Goal: Participate in discussion: Engage in conversation with other users on a specific topic

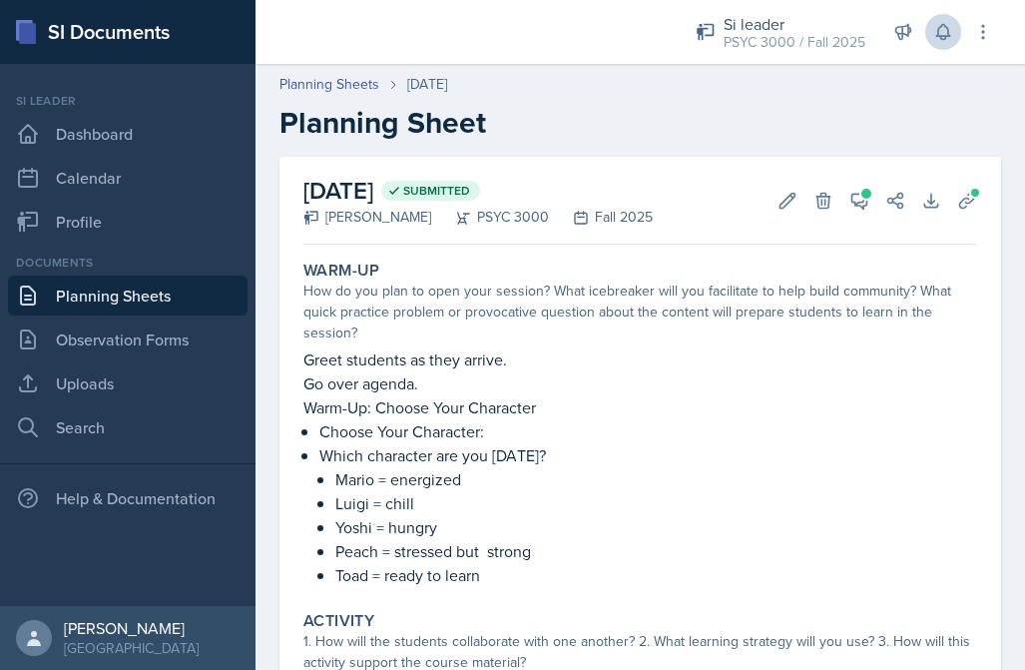
scroll to position [552, 0]
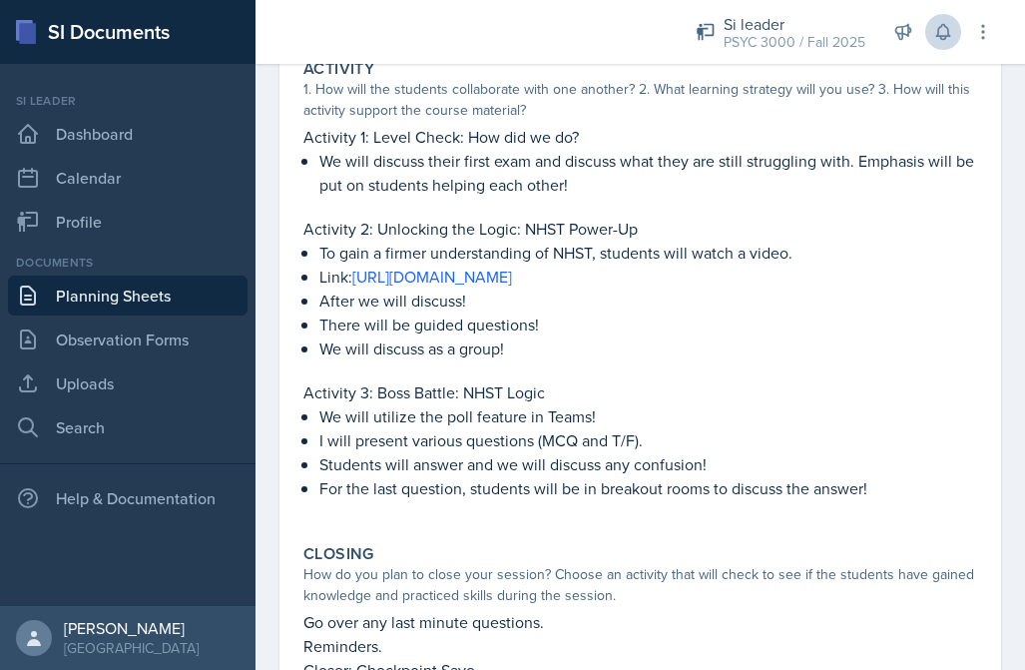
click at [938, 42] on button at bounding box center [943, 32] width 36 height 36
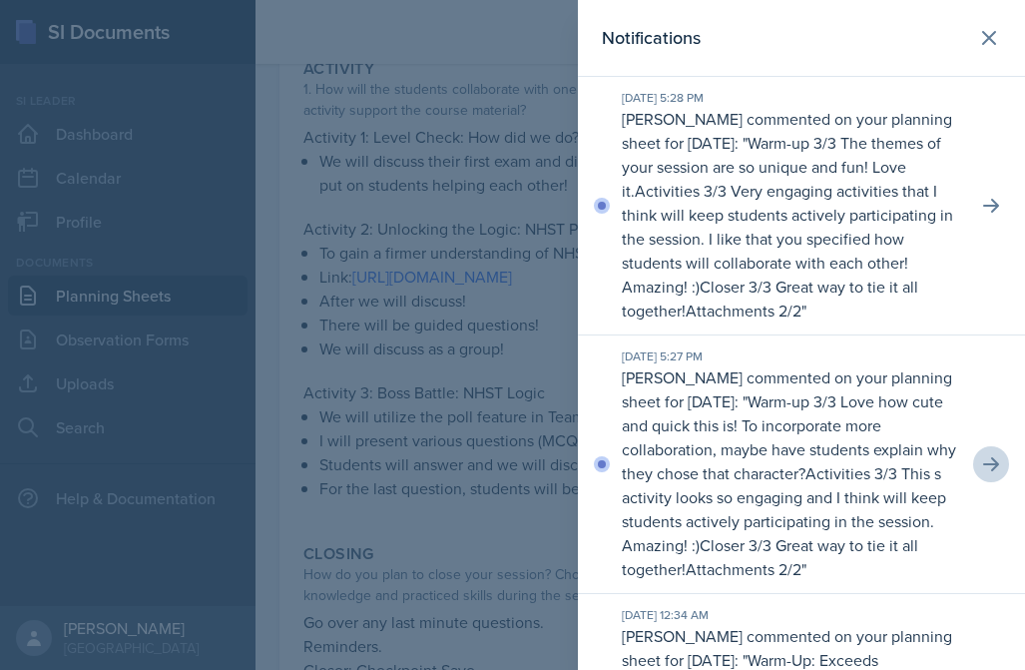
click at [986, 457] on icon at bounding box center [991, 464] width 20 height 20
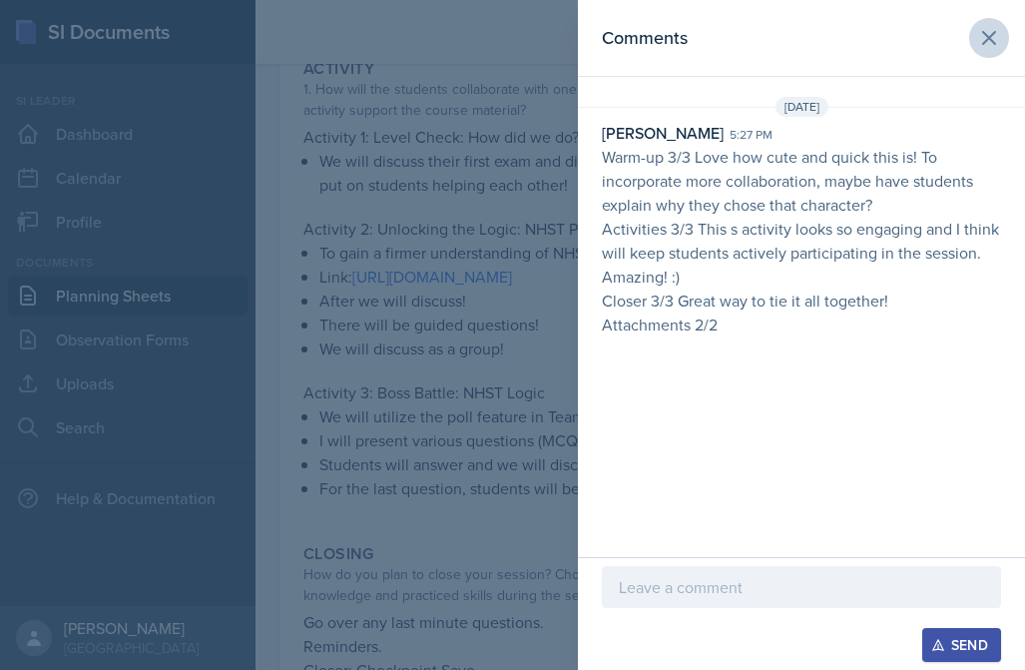
click at [1008, 43] on button at bounding box center [989, 38] width 40 height 40
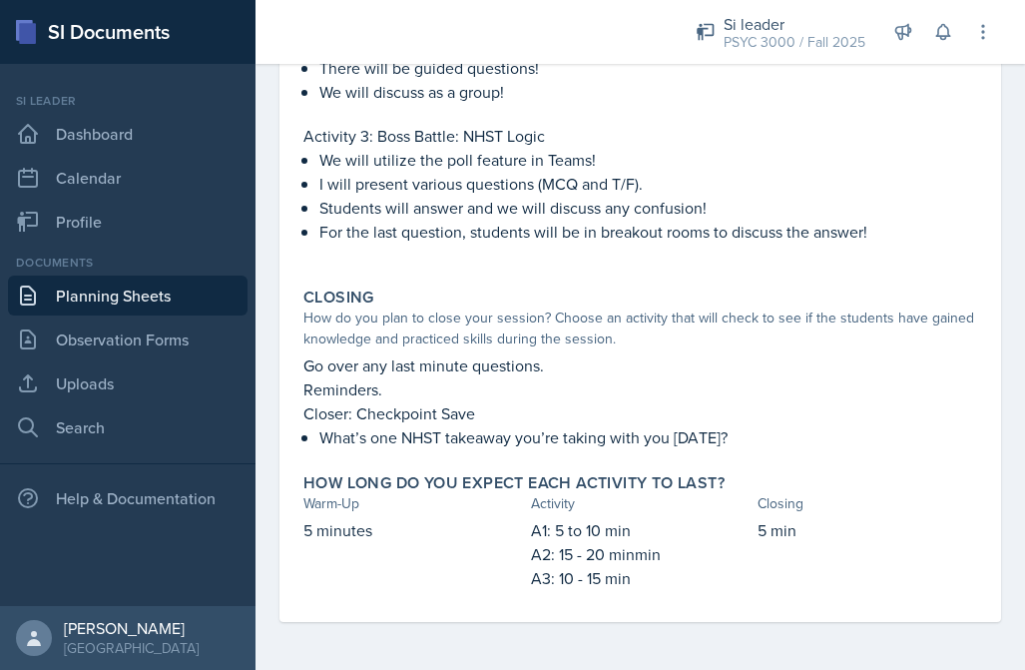
scroll to position [808, 0]
click at [936, 43] on button at bounding box center [943, 32] width 36 height 36
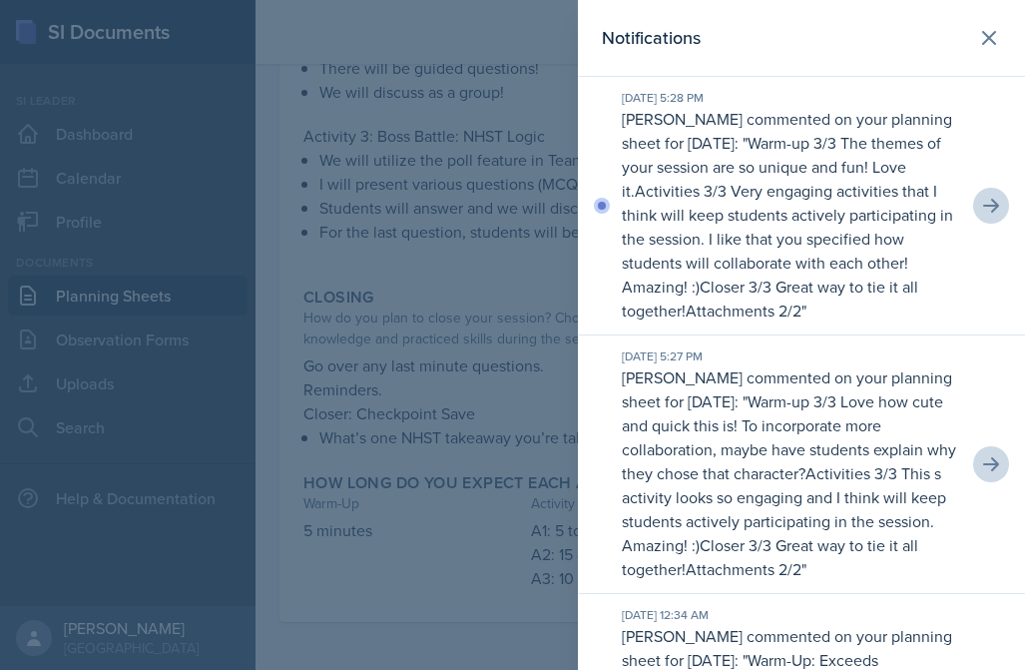
click at [1007, 203] on button at bounding box center [991, 206] width 36 height 36
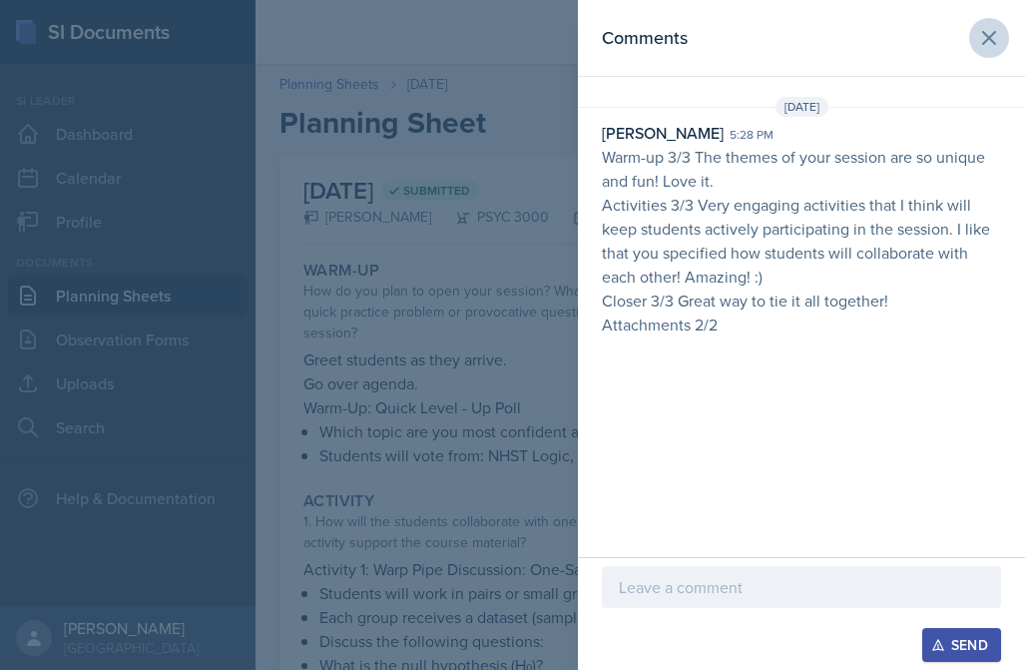
click at [969, 44] on button at bounding box center [989, 38] width 40 height 40
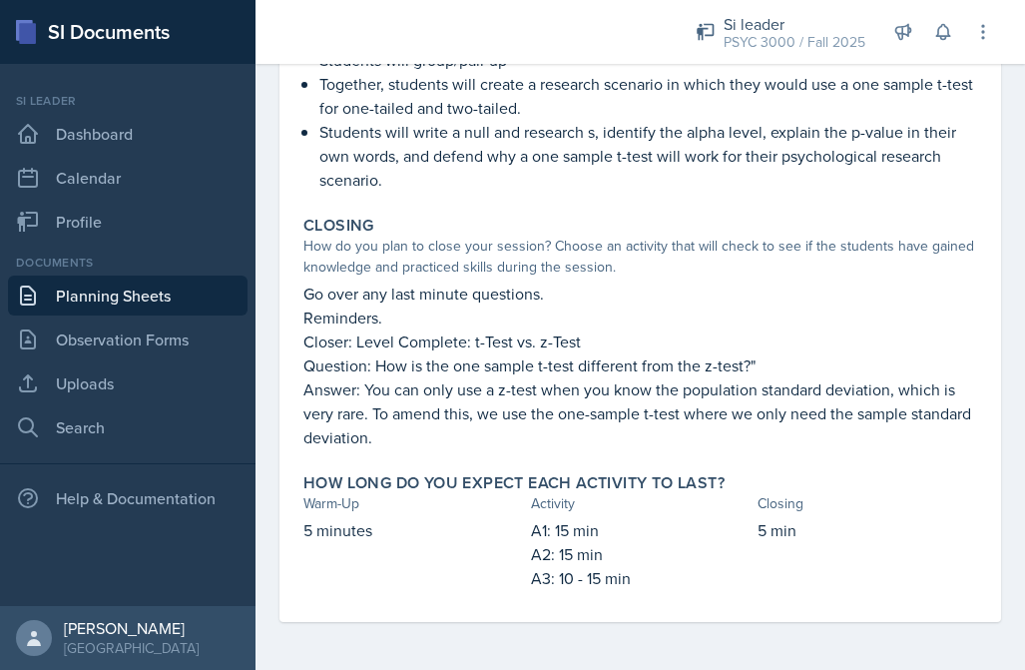
scroll to position [908, 0]
click at [92, 397] on link "Uploads" at bounding box center [127, 383] width 239 height 40
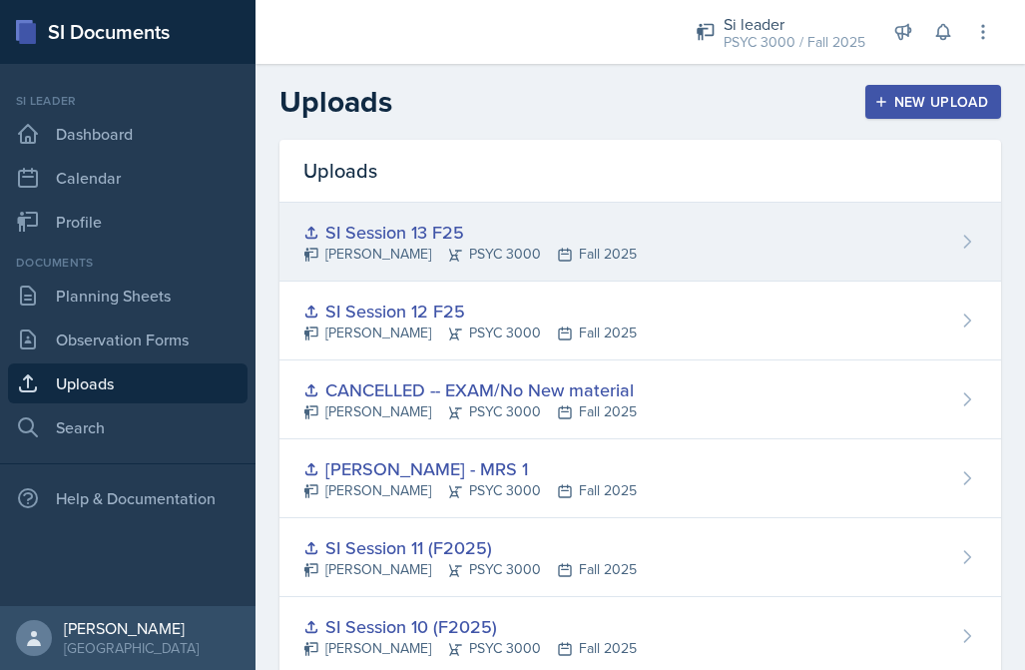
click at [366, 231] on div "SI Session 13 F25" at bounding box center [469, 232] width 333 height 27
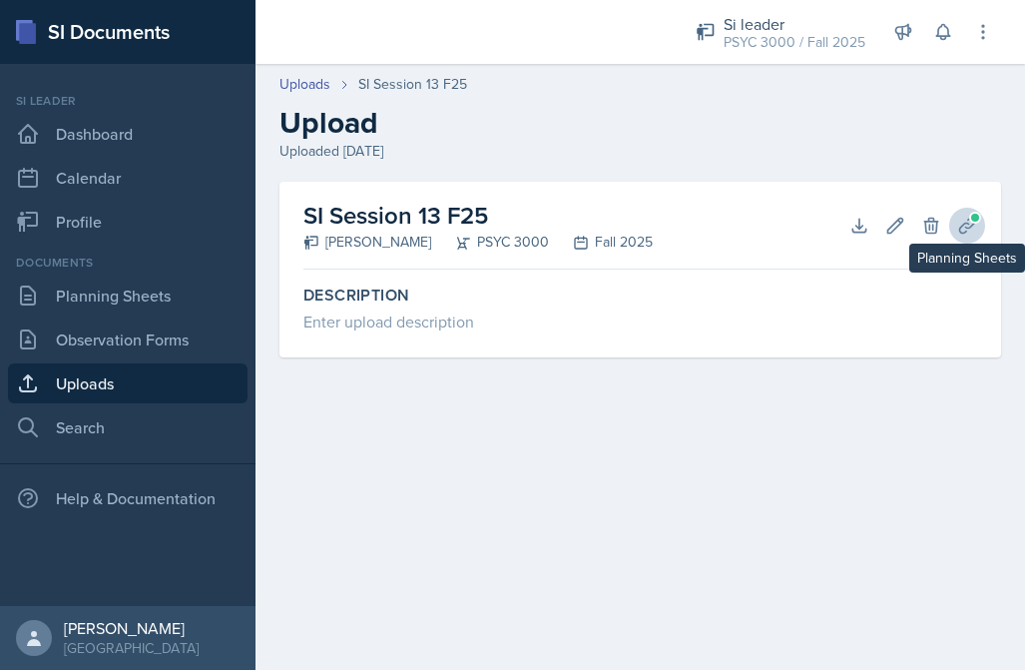
click at [956, 229] on button "Planning Sheets" at bounding box center [967, 226] width 36 height 36
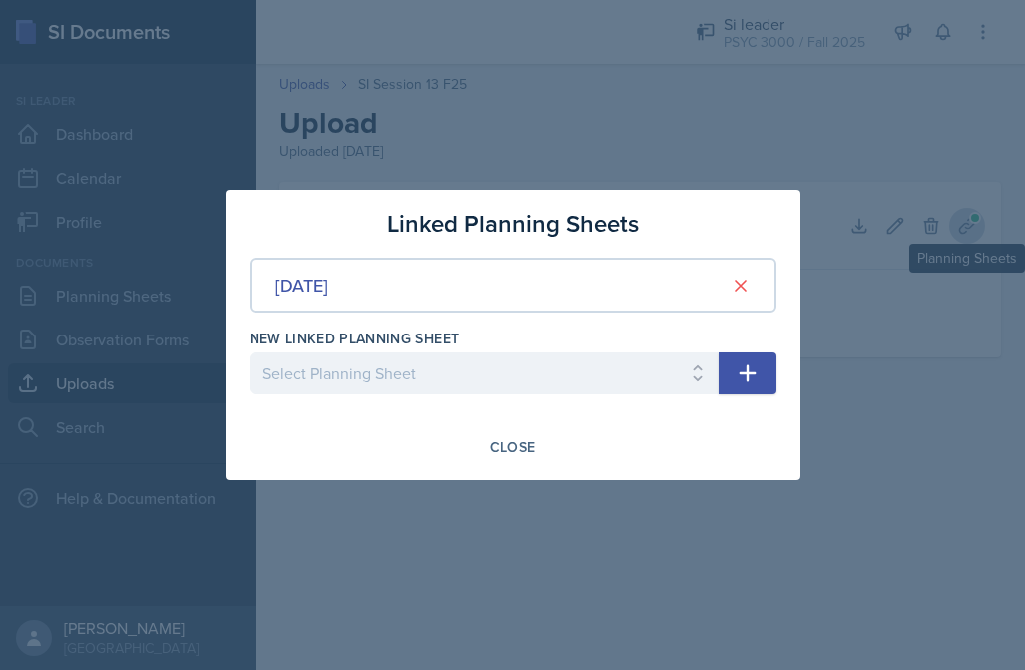
click at [956, 229] on div at bounding box center [512, 335] width 1025 height 670
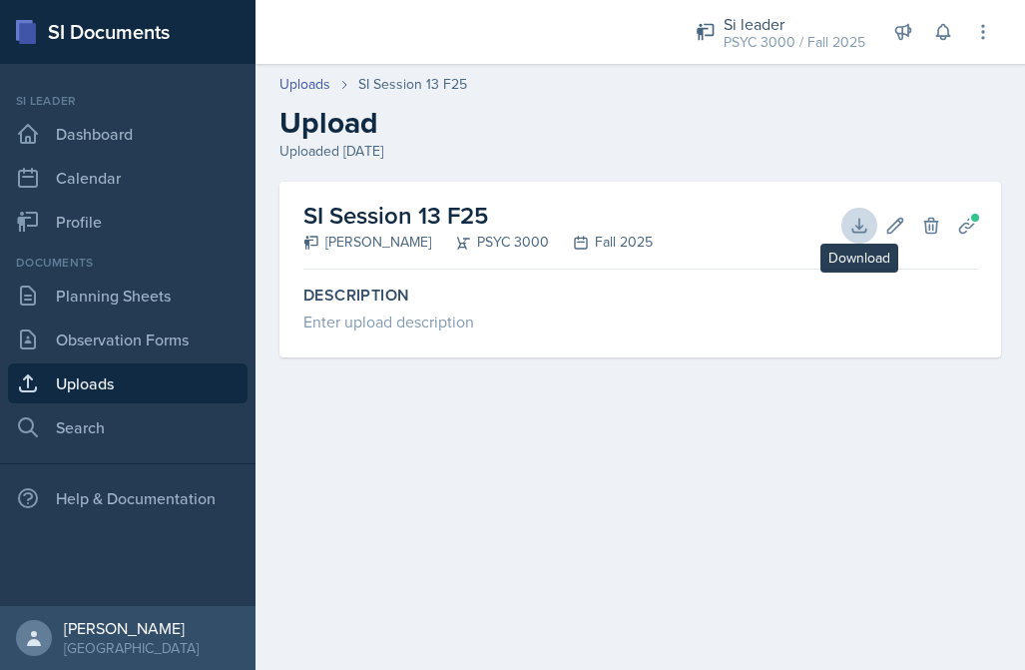
click at [854, 218] on icon at bounding box center [859, 226] width 20 height 20
click at [501, 183] on div "SI Session 13 F25 [PERSON_NAME] PSYC 3000 Fall 2025 Download Edit Delete Planni…" at bounding box center [640, 226] width 674 height 88
click at [942, 22] on icon at bounding box center [943, 32] width 20 height 20
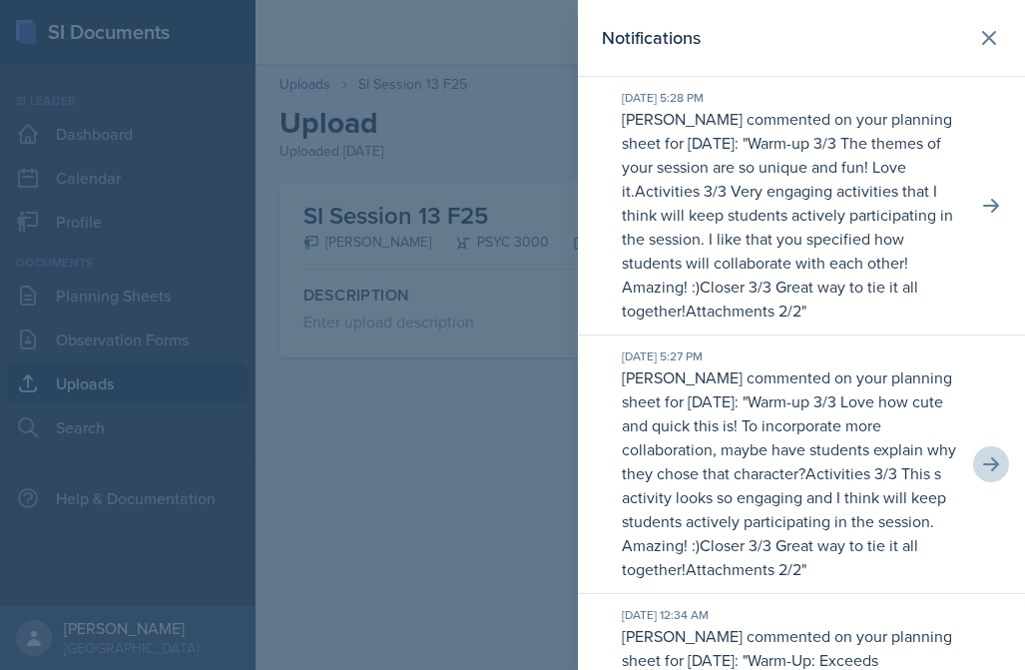
click at [986, 462] on icon at bounding box center [991, 464] width 20 height 20
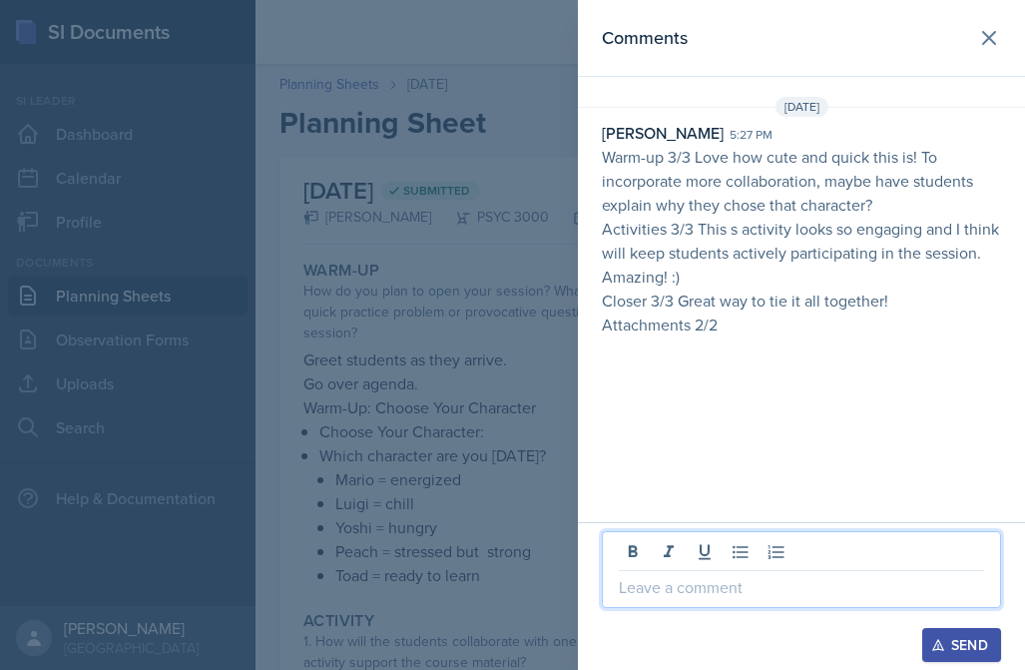
click at [735, 595] on p at bounding box center [801, 587] width 365 height 24
click at [953, 648] on div "Send" at bounding box center [961, 645] width 53 height 16
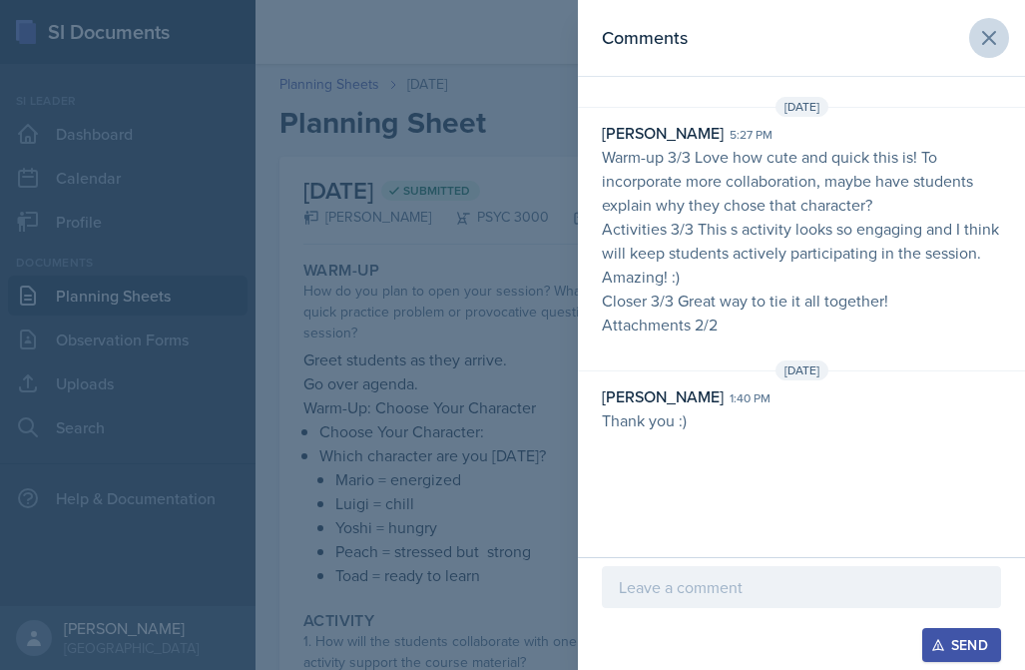
click at [984, 33] on icon at bounding box center [989, 38] width 12 height 12
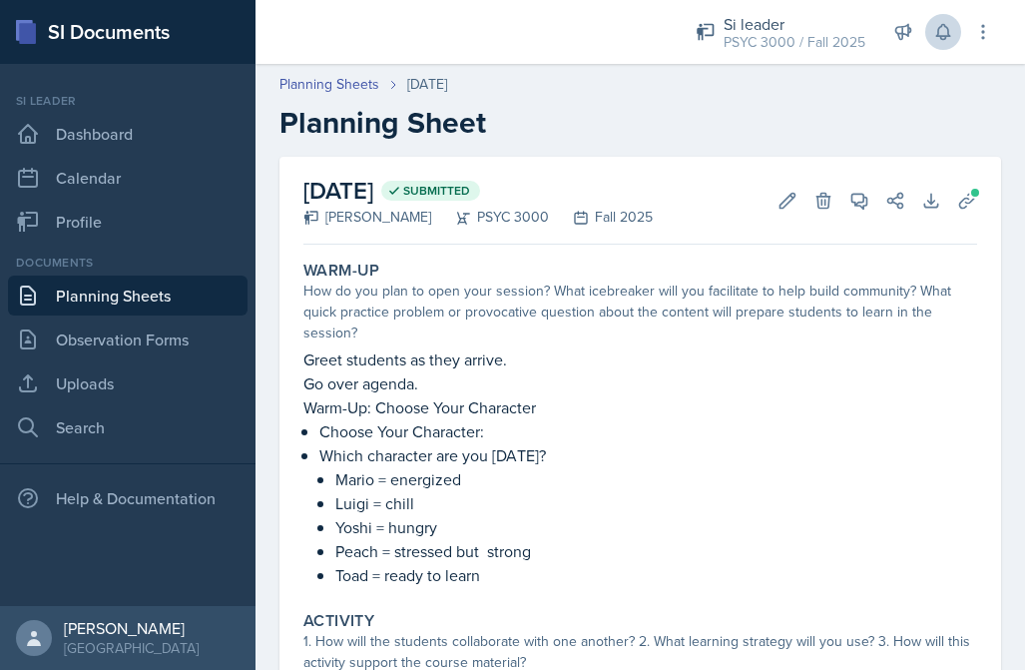
click at [940, 38] on icon at bounding box center [942, 32] width 13 height 15
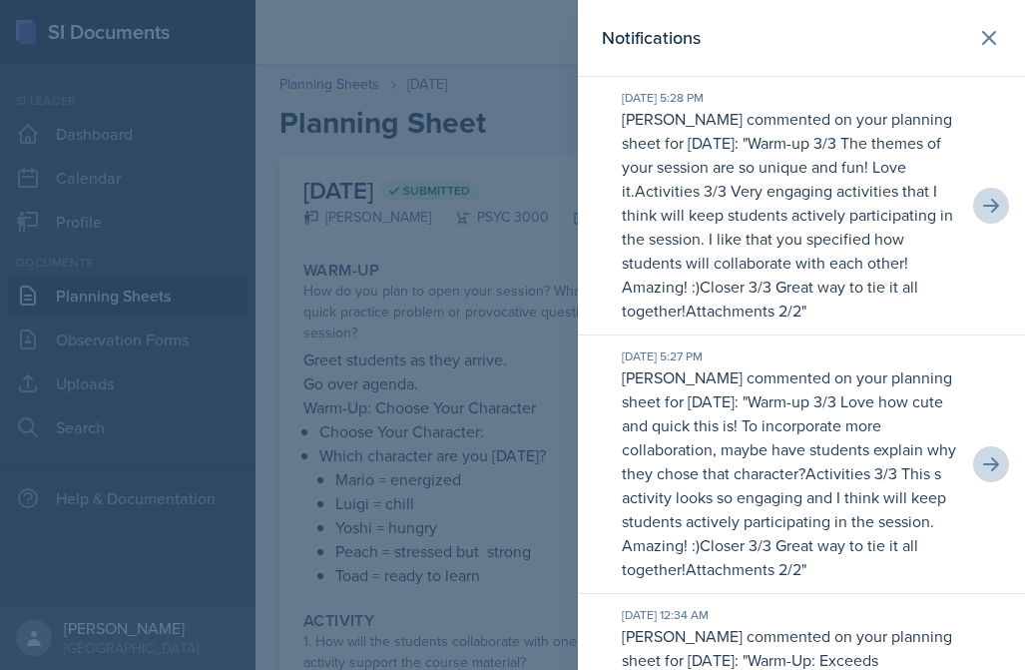
click at [976, 199] on button at bounding box center [991, 206] width 36 height 36
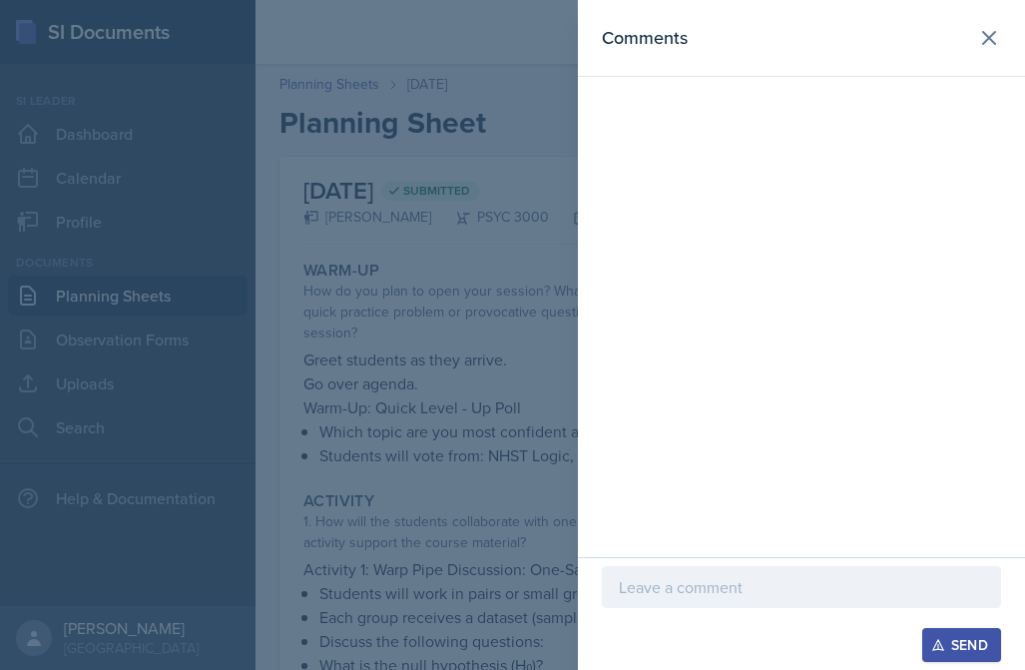
click at [747, 607] on div at bounding box center [801, 587] width 399 height 42
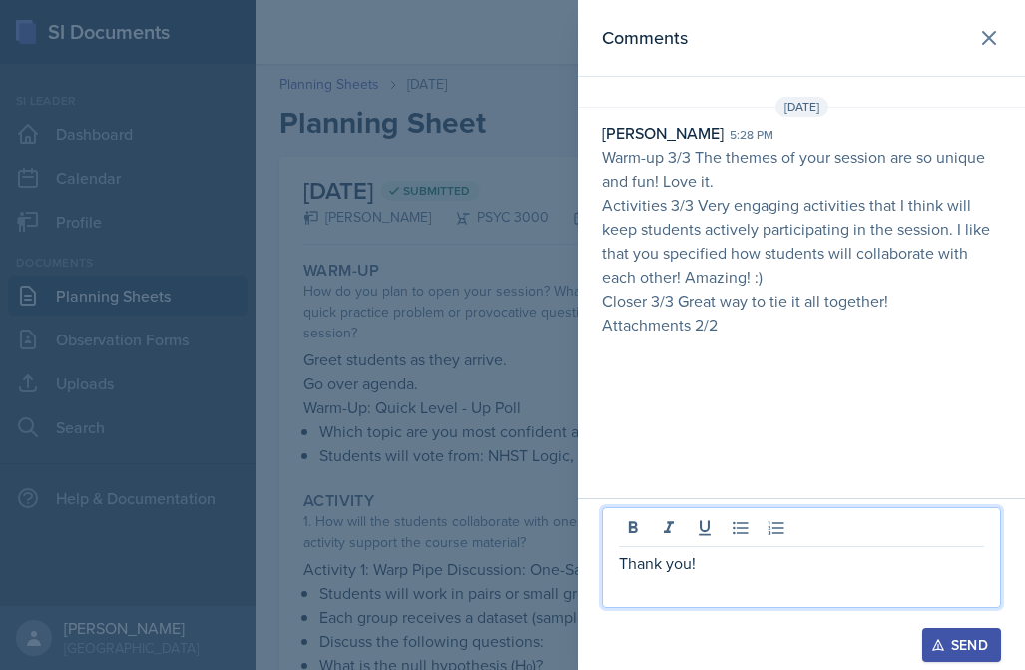
click at [971, 649] on div "Send" at bounding box center [961, 645] width 53 height 16
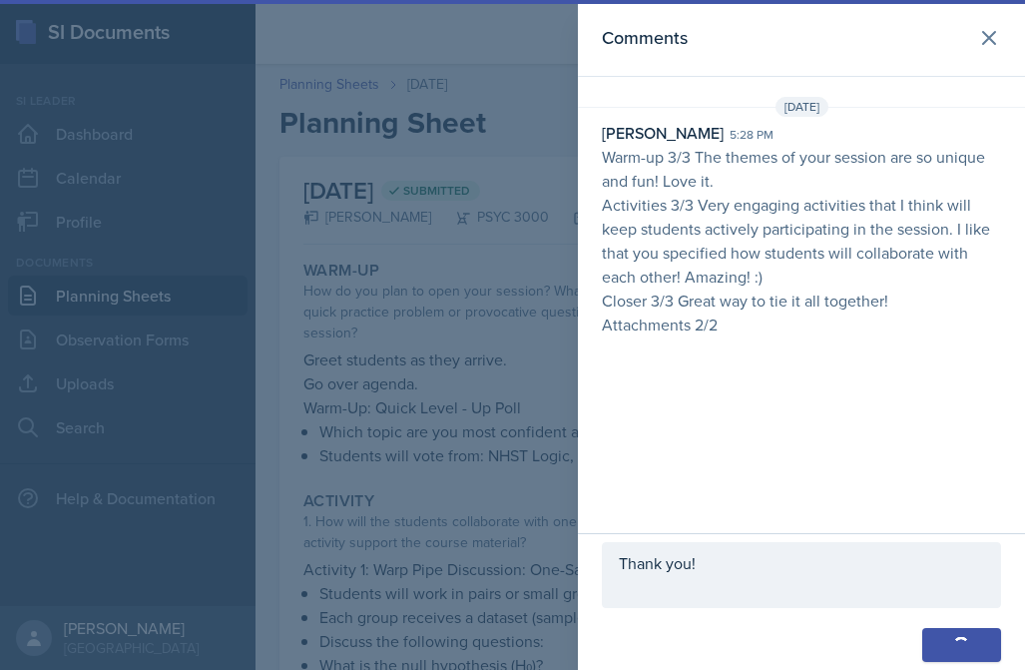
scroll to position [24, 0]
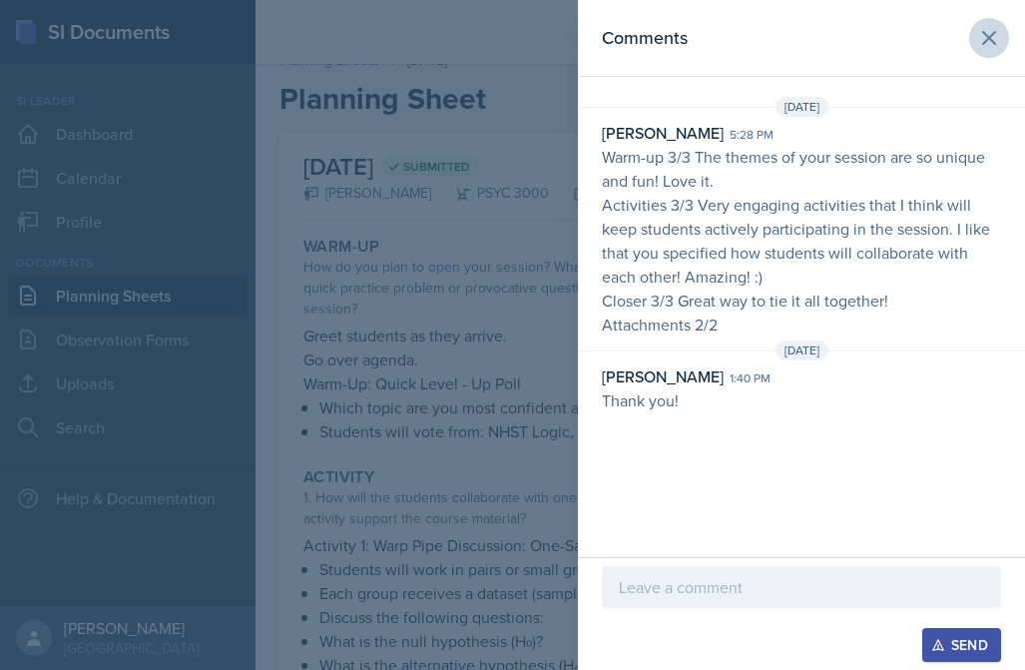
click at [987, 48] on icon at bounding box center [989, 38] width 24 height 24
